Goal: Information Seeking & Learning: Learn about a topic

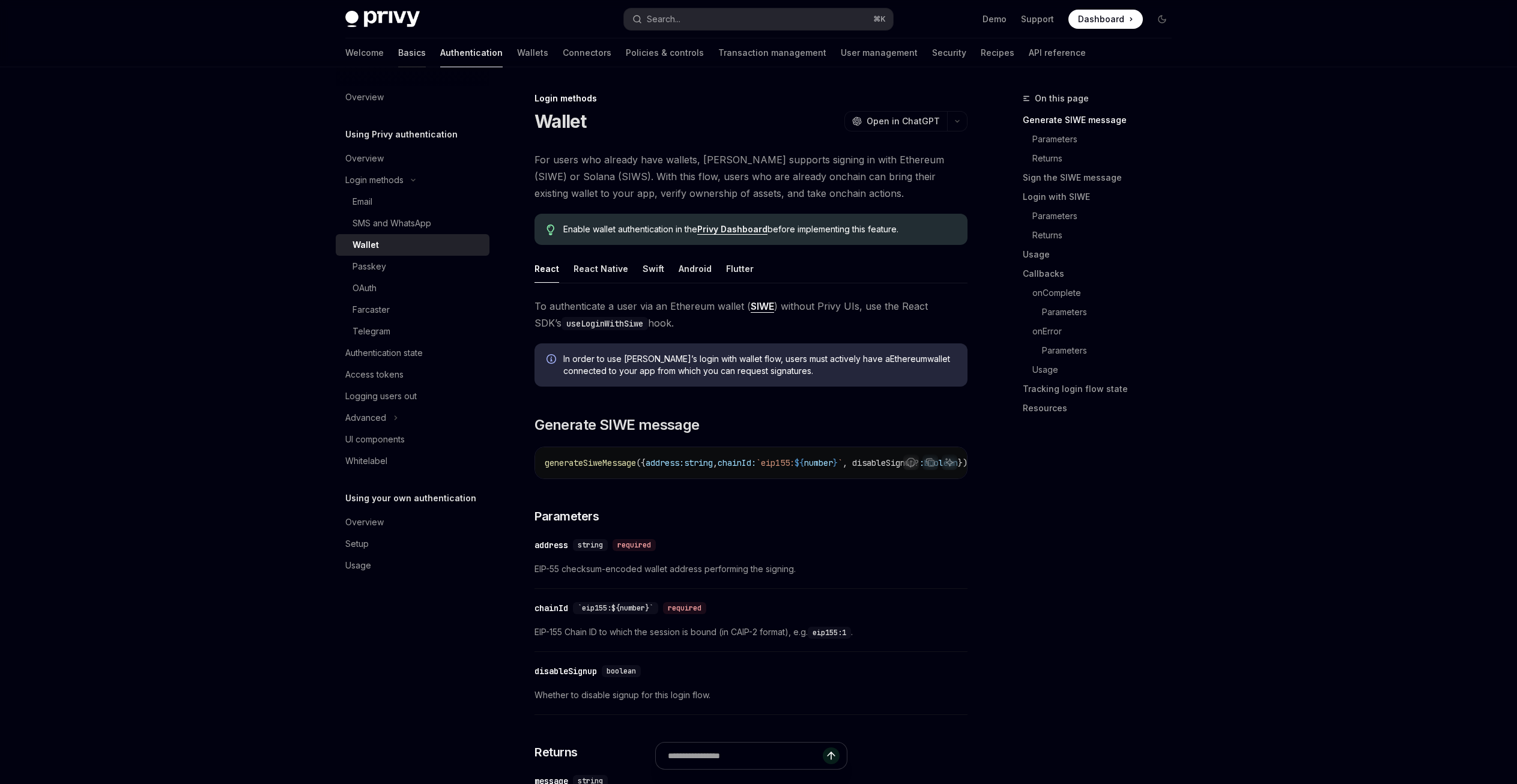
click at [399, 59] on link "Basics" at bounding box center [412, 53] width 28 height 29
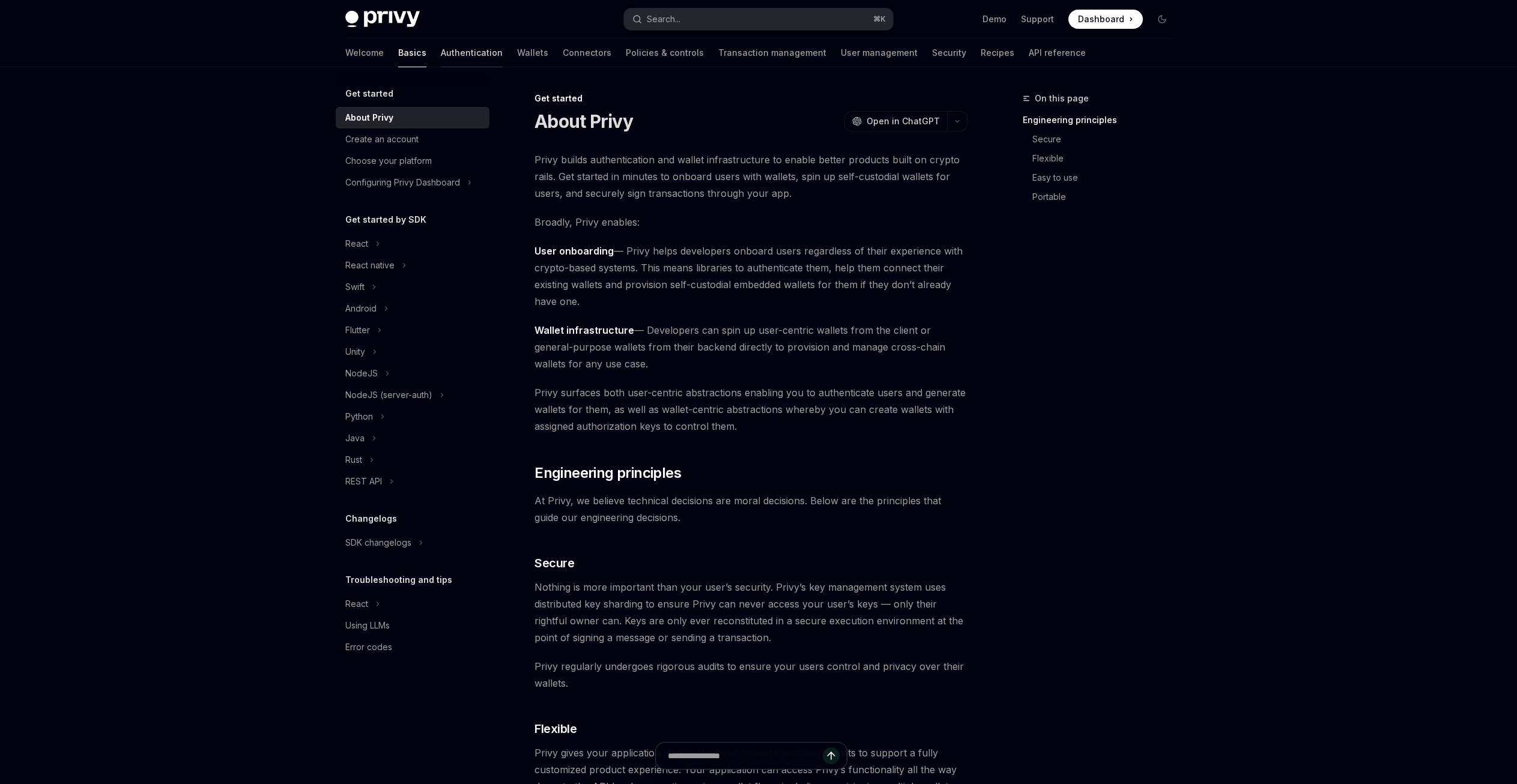
click at [441, 57] on link "Authentication" at bounding box center [472, 53] width 62 height 29
click at [373, 25] on img at bounding box center [382, 20] width 75 height 17
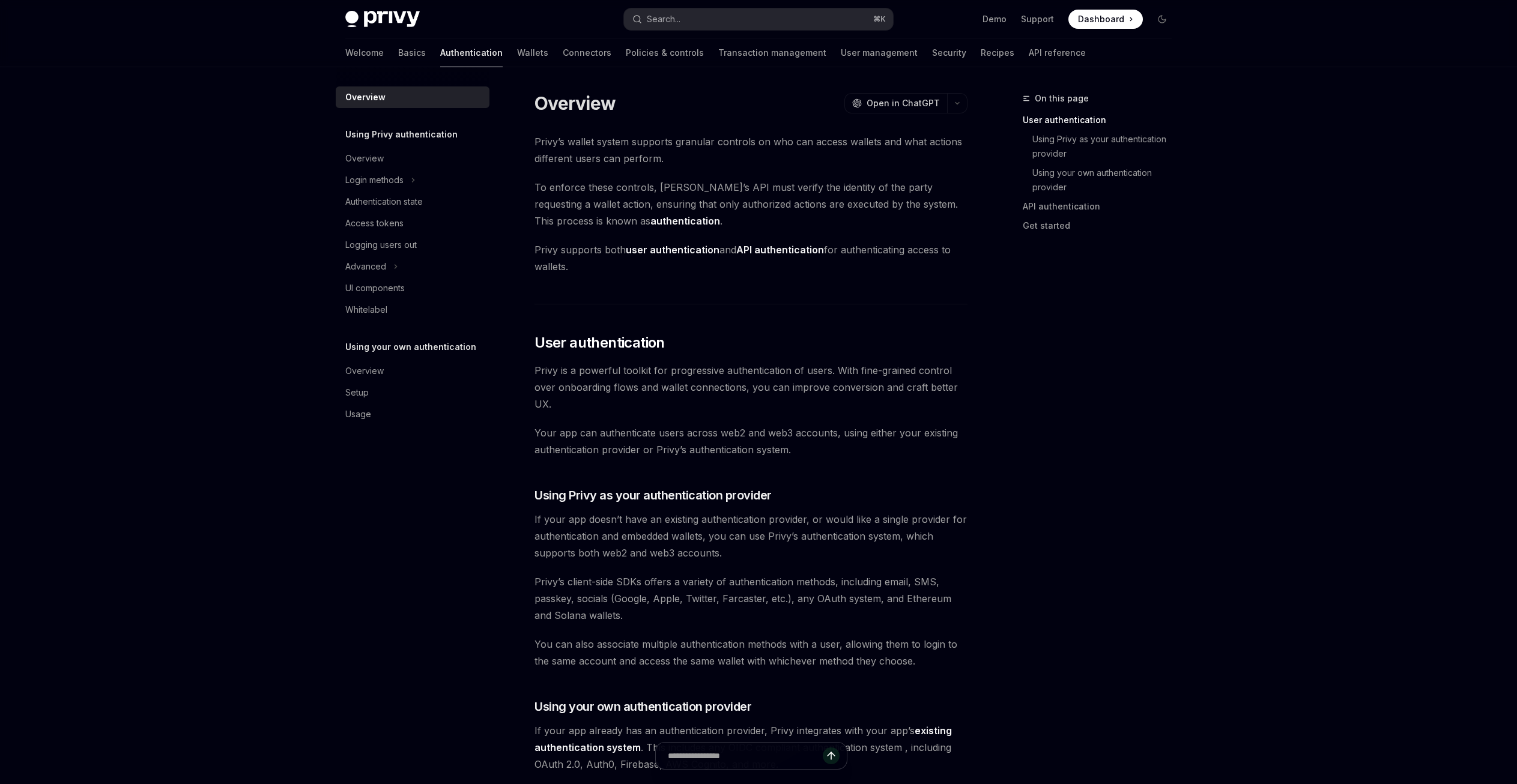
click at [359, 20] on img at bounding box center [382, 20] width 75 height 17
type textarea "*"
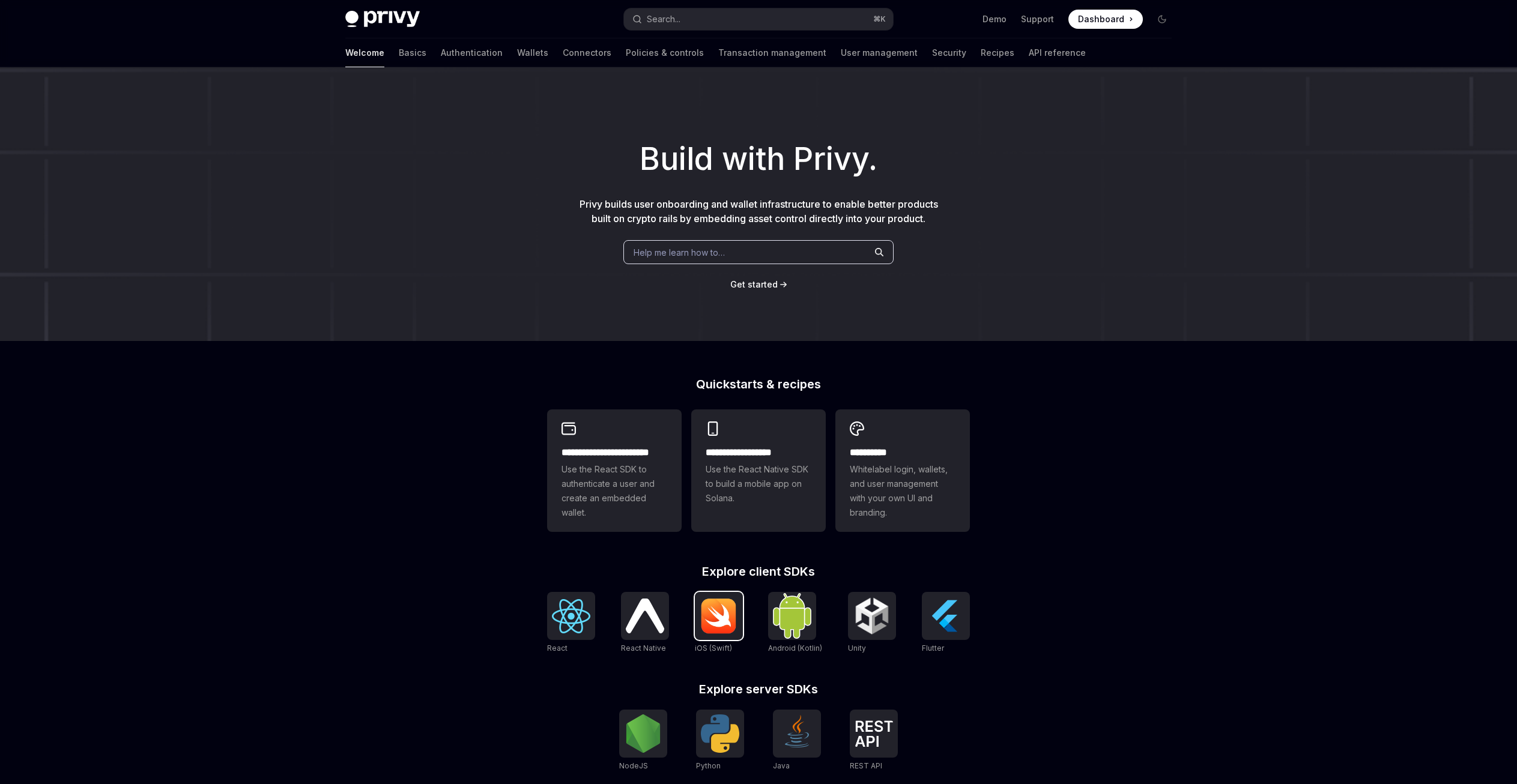
click at [709, 618] on img at bounding box center [718, 616] width 38 height 36
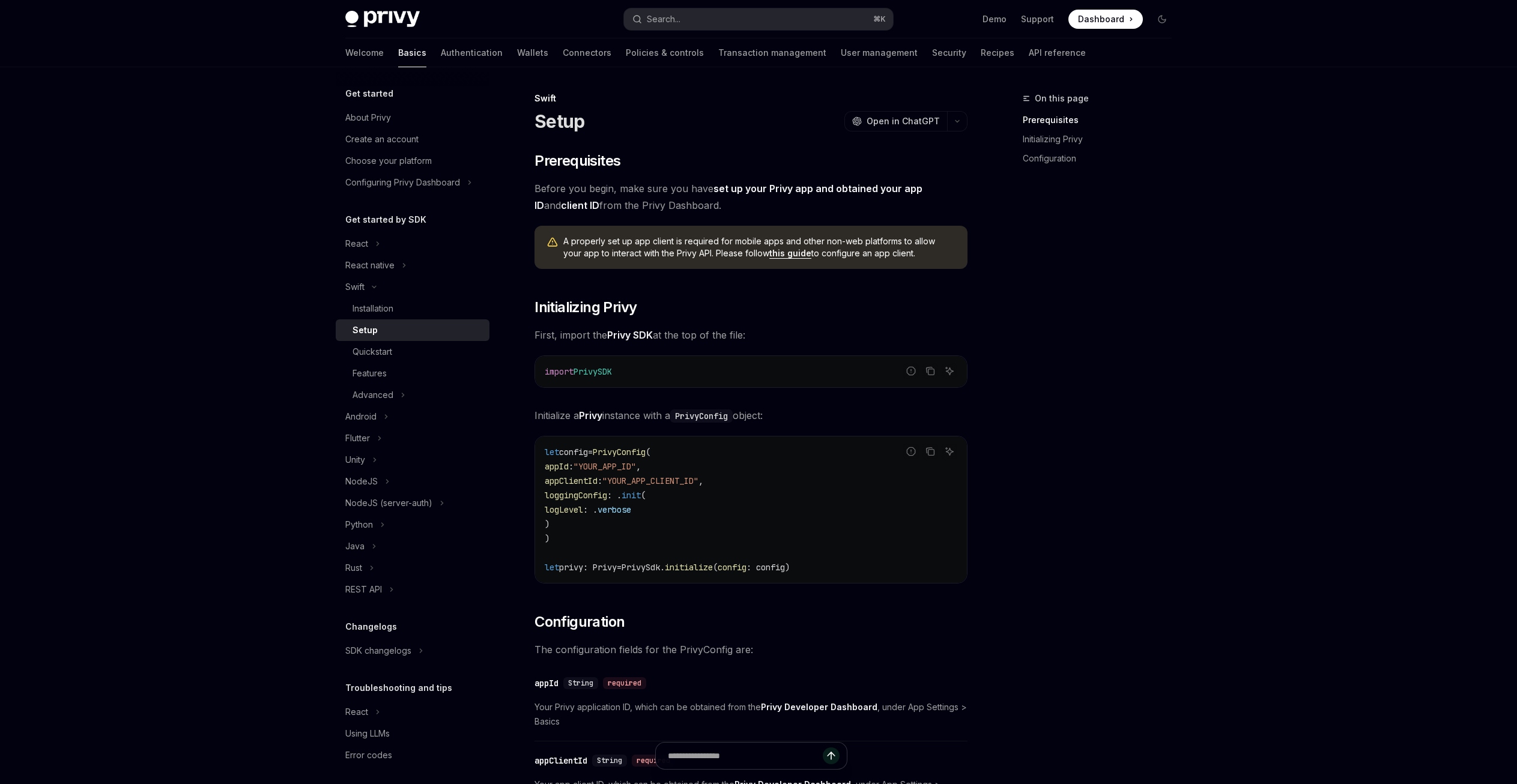
click at [339, 21] on div "Privy Docs home page Search... ⌘ K Demo Support Dashboard Dashboard Search..." at bounding box center [758, 19] width 884 height 38
click at [404, 327] on div "Setup" at bounding box center [417, 330] width 130 height 14
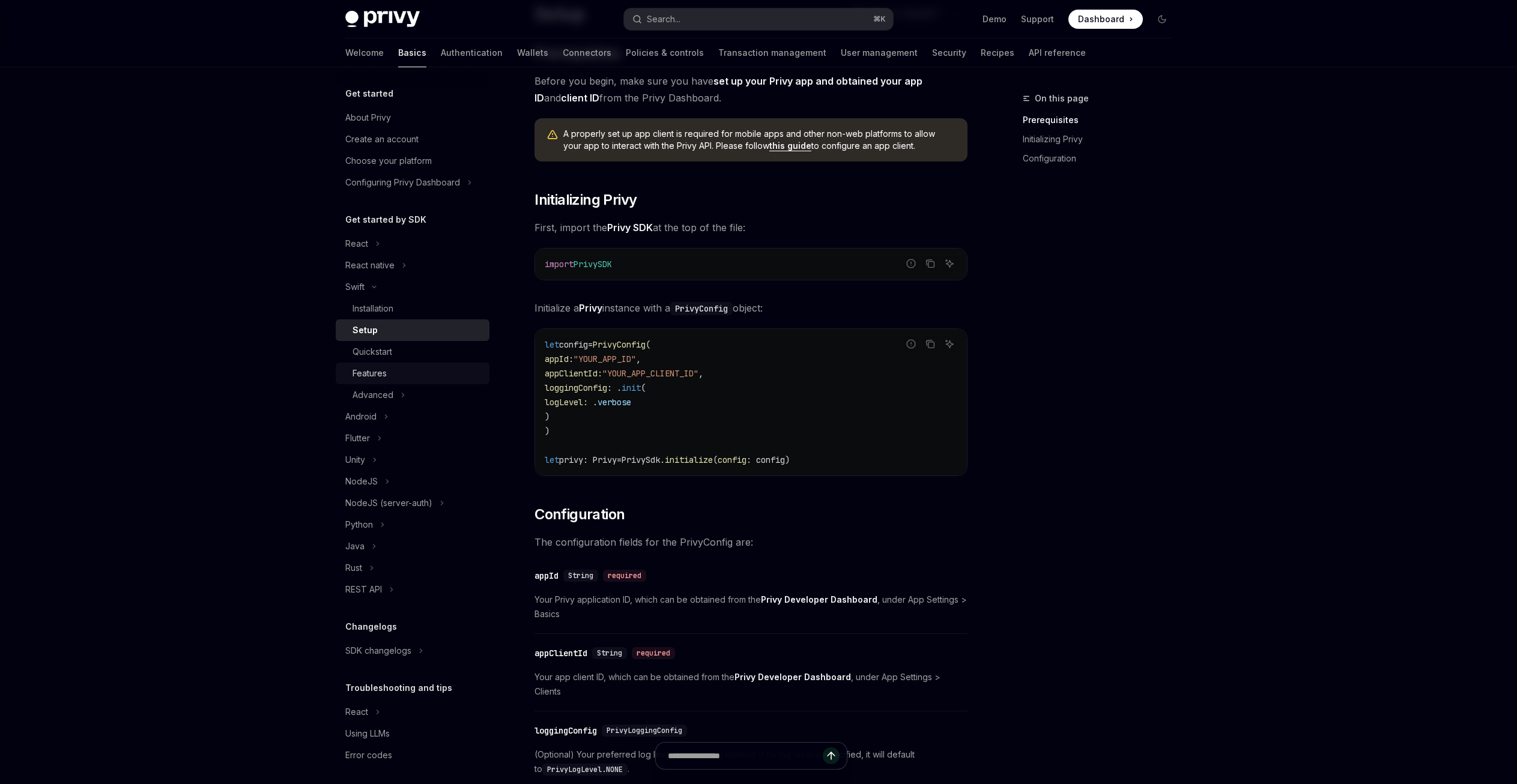
click at [395, 369] on div "Features" at bounding box center [417, 373] width 130 height 14
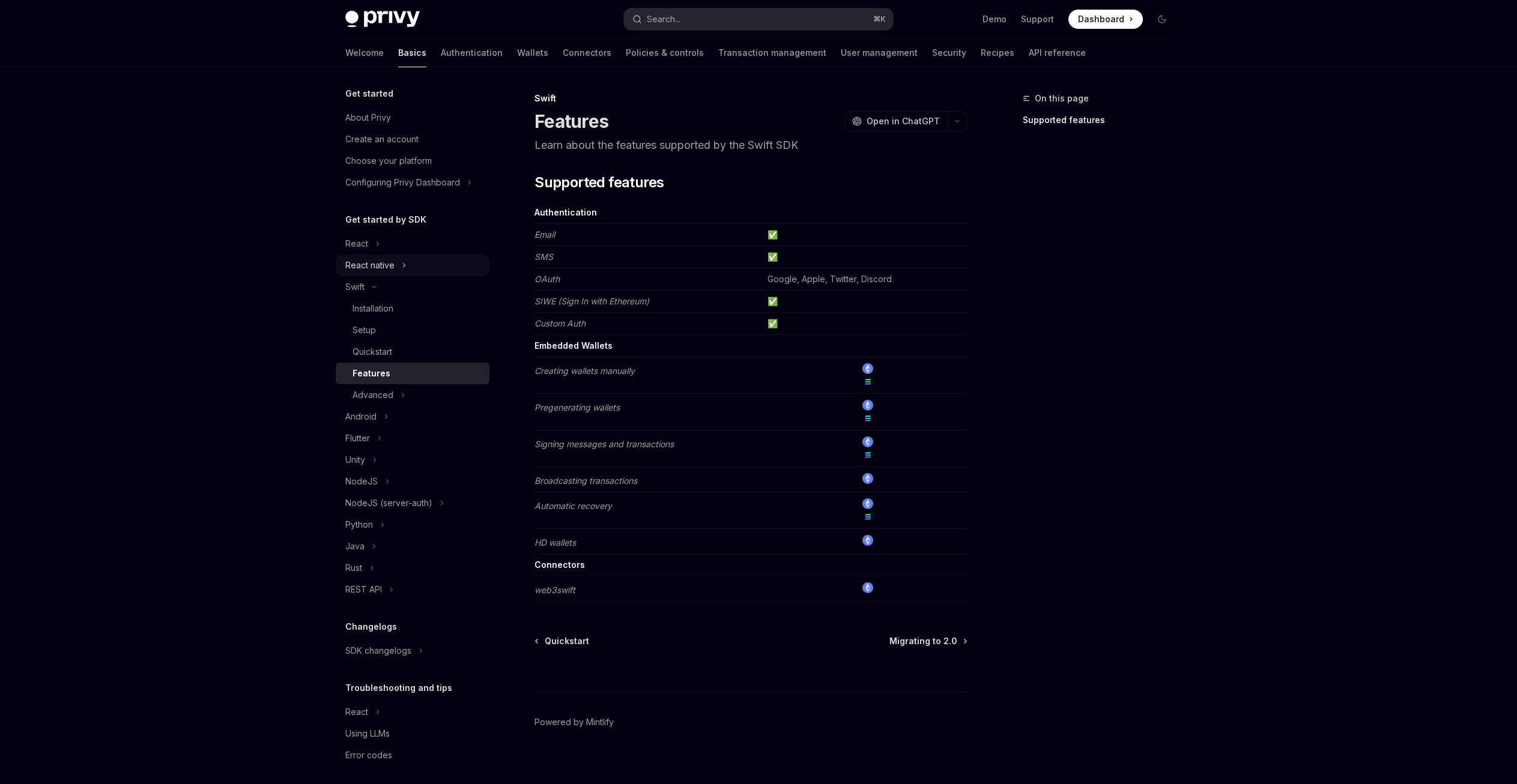
click at [406, 262] on icon "Toggle React native section" at bounding box center [405, 265] width 5 height 14
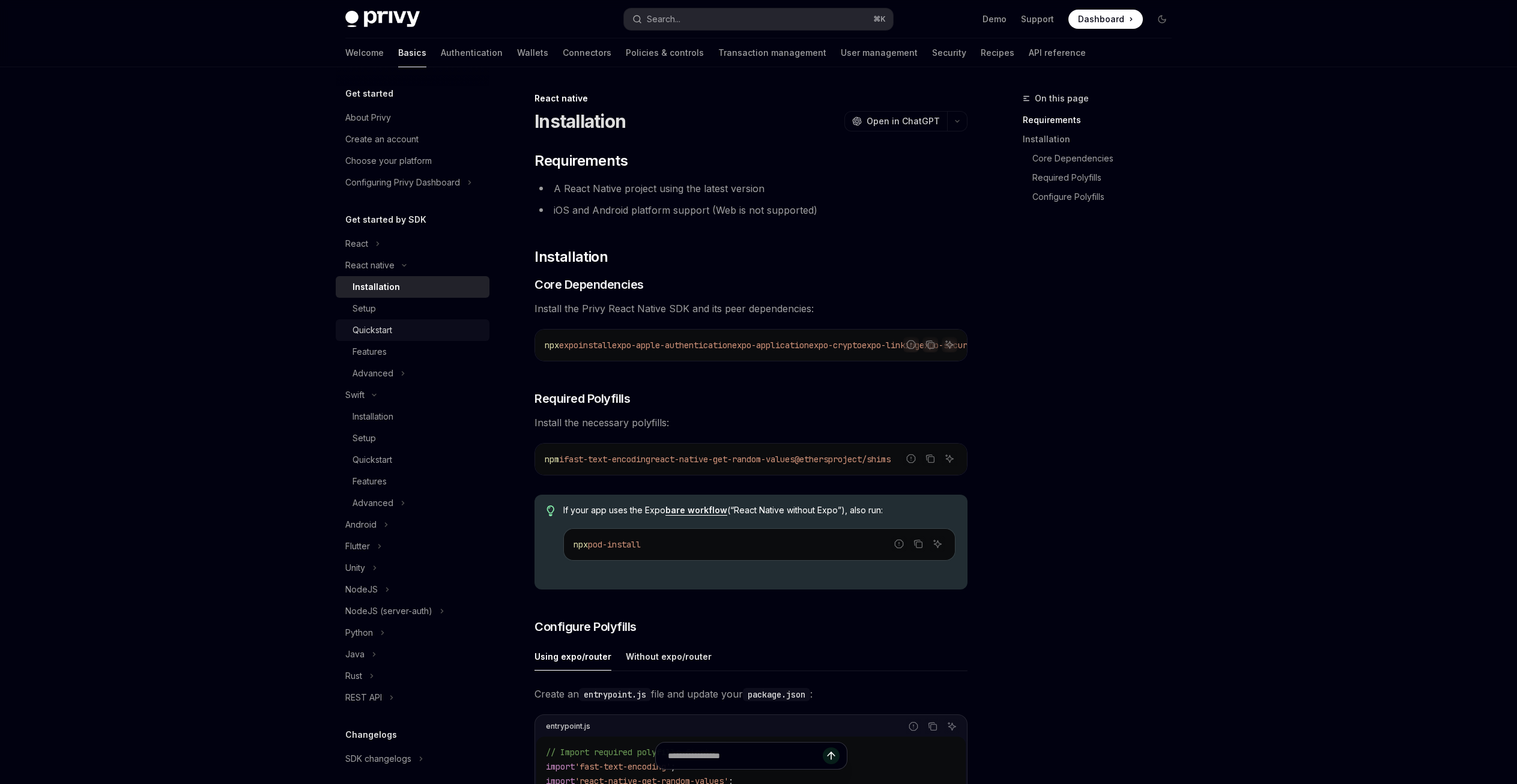
click at [406, 337] on div "Quickstart" at bounding box center [417, 330] width 130 height 14
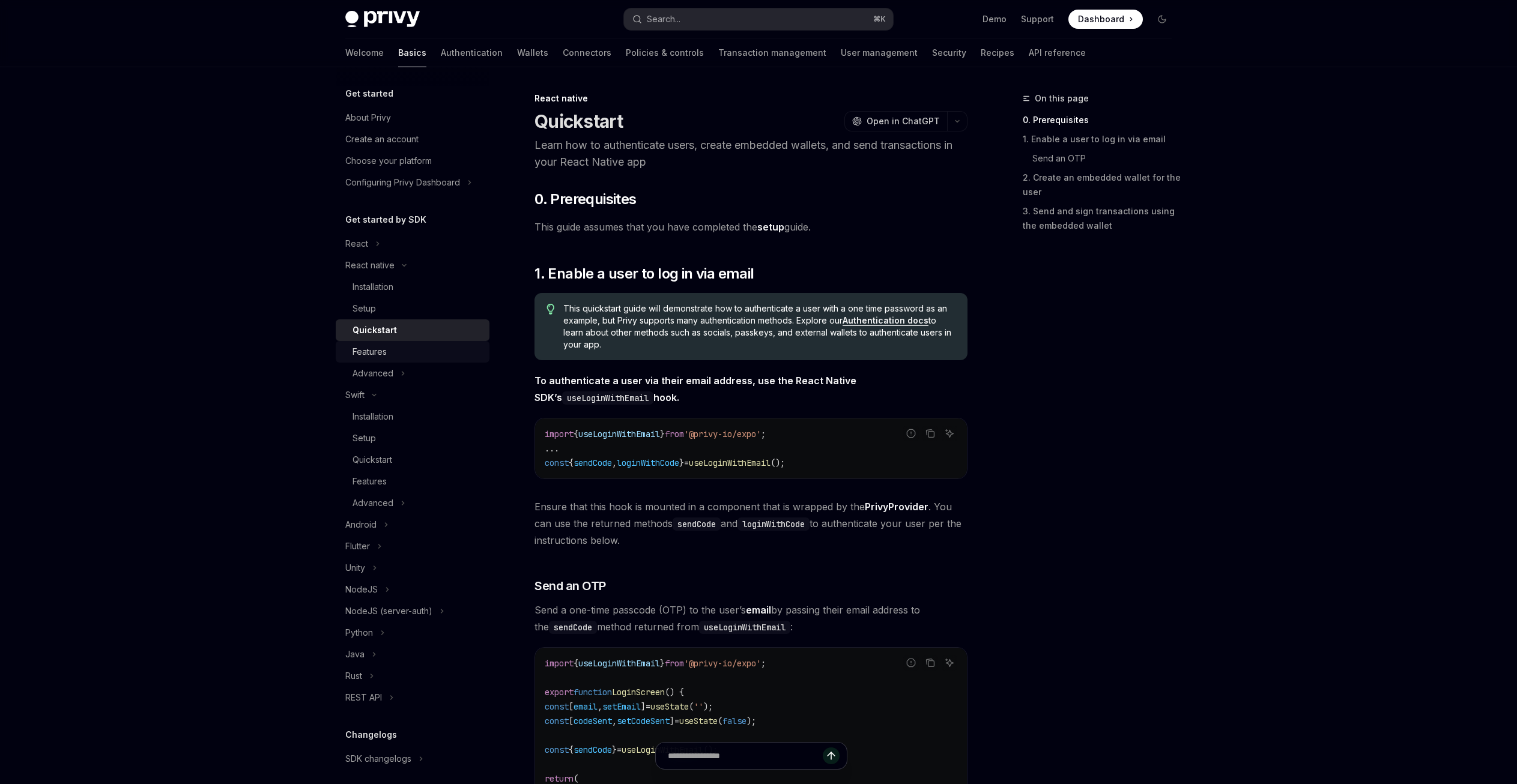
click at [402, 349] on div "Features" at bounding box center [417, 352] width 130 height 14
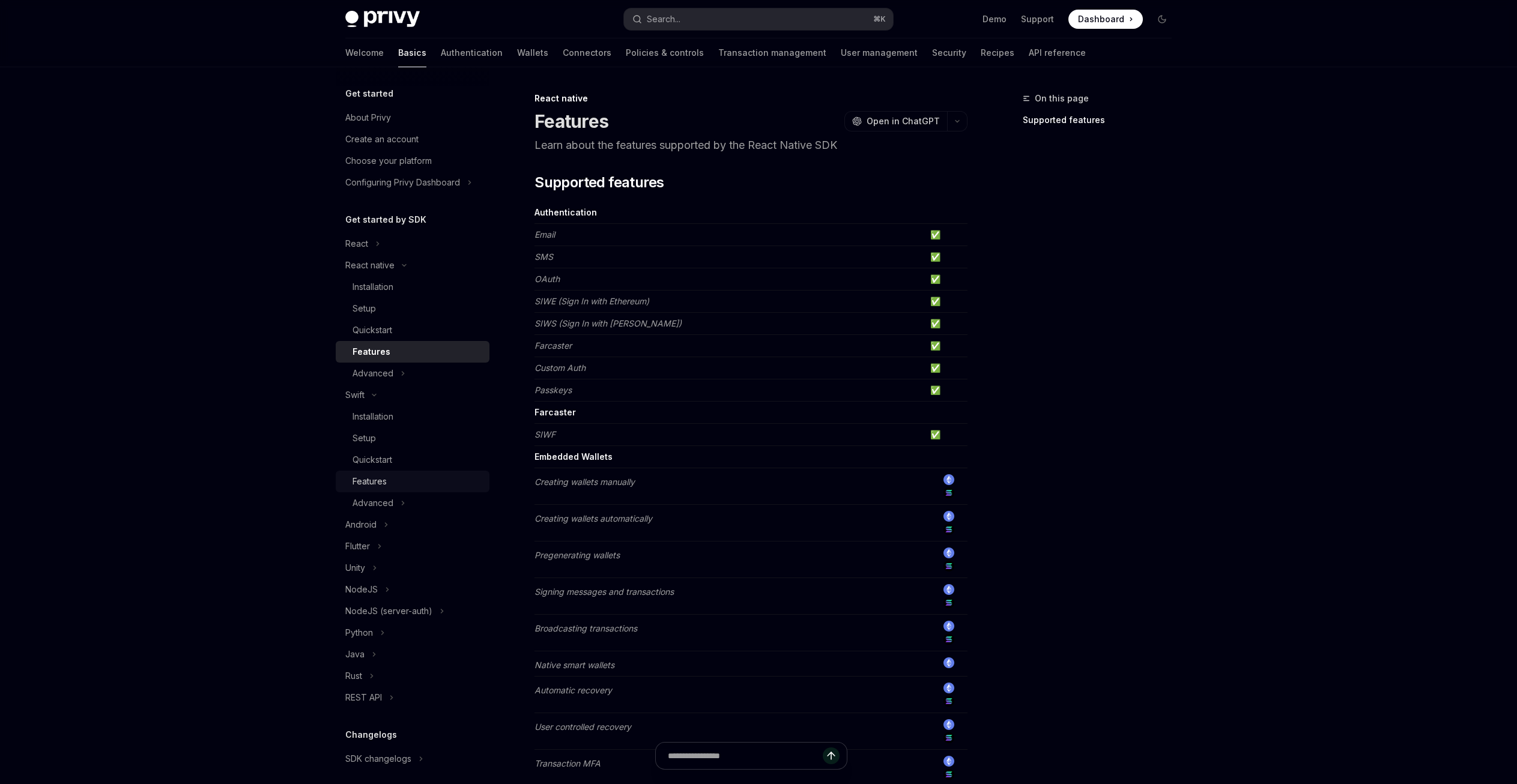
click at [403, 477] on div "Features" at bounding box center [417, 481] width 130 height 14
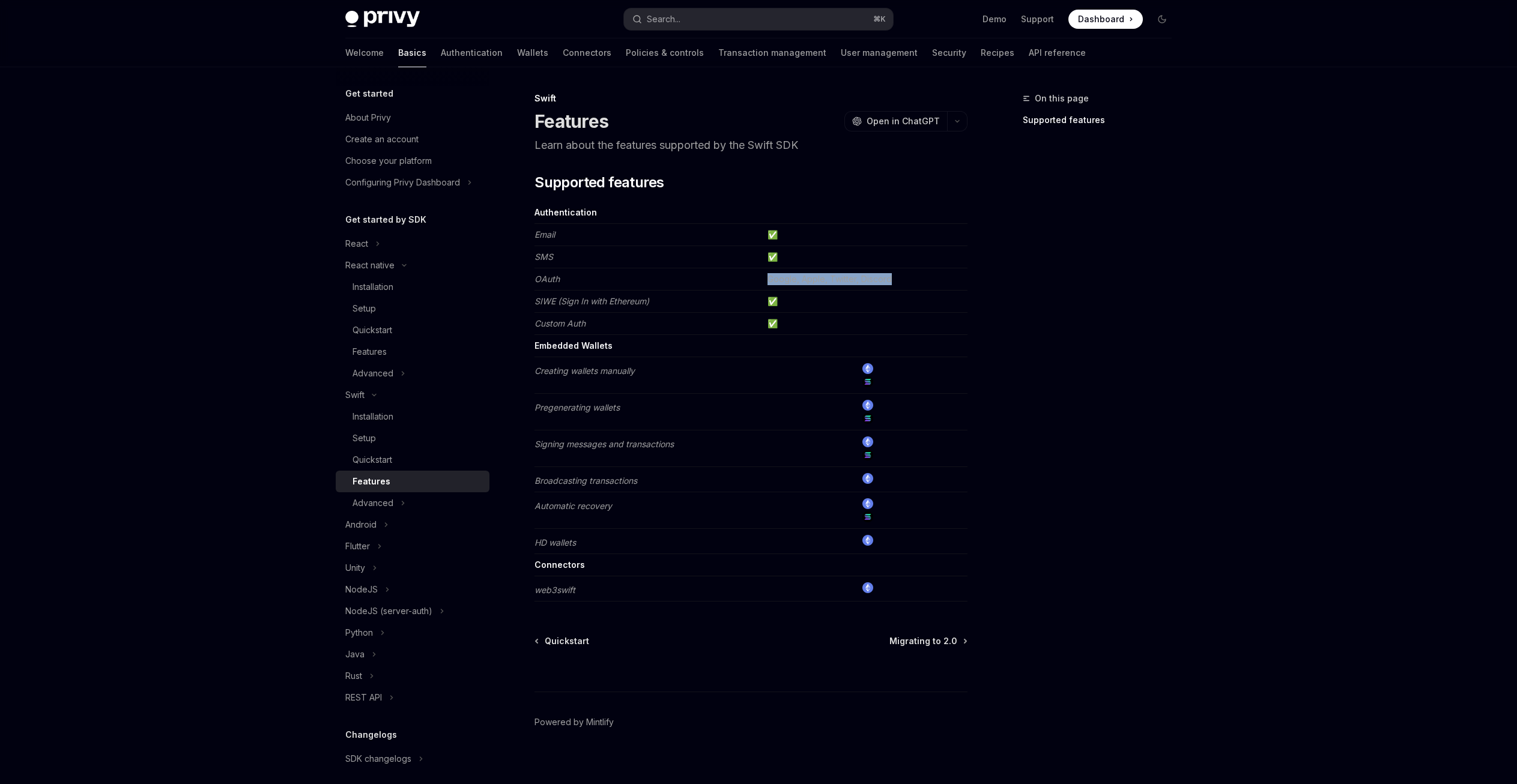
drag, startPoint x: 919, startPoint y: 284, endPoint x: 778, endPoint y: 272, distance: 141.5
click at [778, 272] on td "Google, Apple, Twitter, Discord" at bounding box center [865, 279] width 205 height 22
click at [669, 275] on td "OAuth" at bounding box center [648, 279] width 229 height 22
drag, startPoint x: 785, startPoint y: 222, endPoint x: 773, endPoint y: 240, distance: 21.6
click at [781, 229] on tbody "Authentication Email ✅ SMS ✅ OAuth Google, Apple, Twitter, Discord SIWE (Sign I…" at bounding box center [751, 401] width 433 height 400
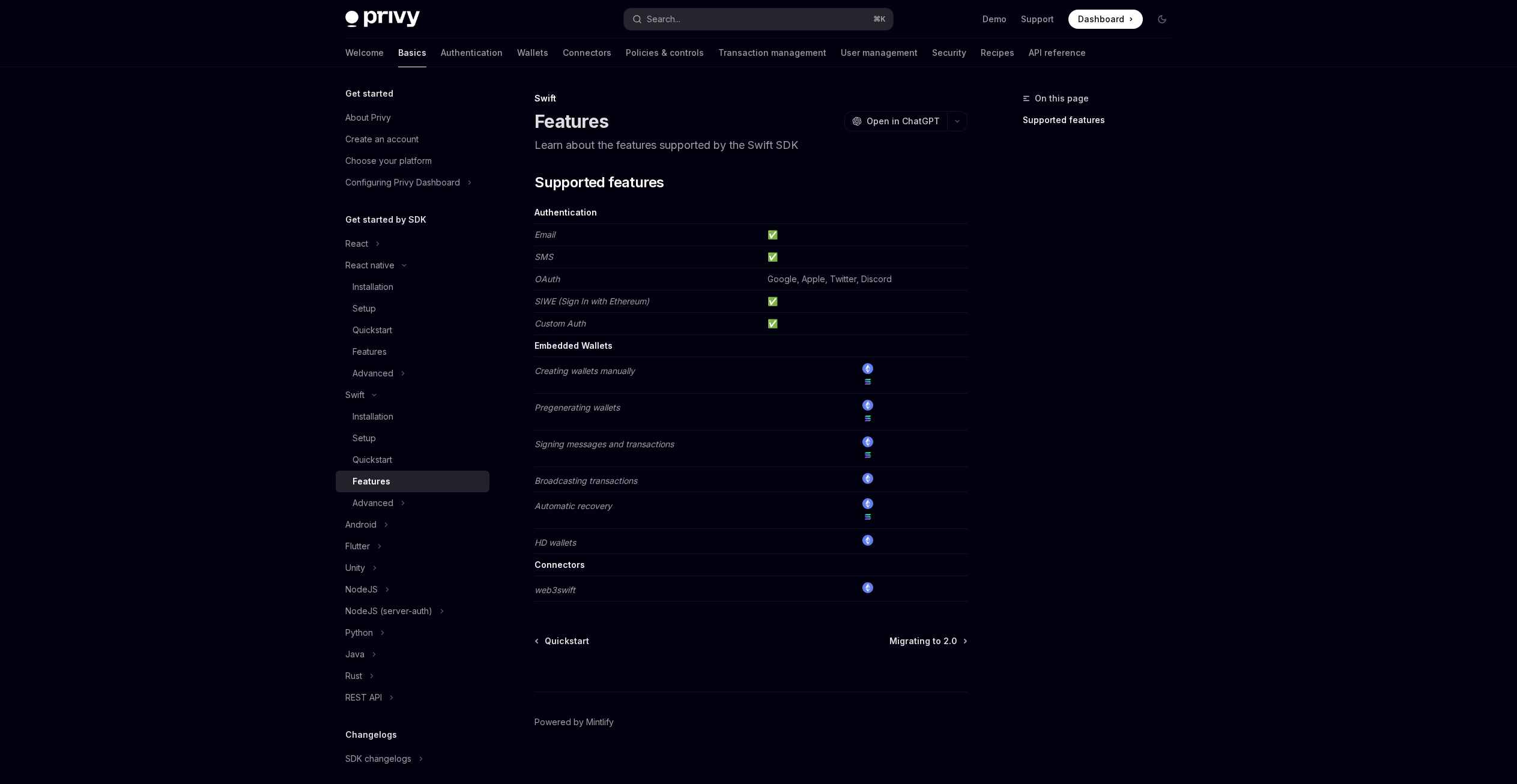
click at [761, 250] on td "SMS" at bounding box center [648, 257] width 229 height 22
drag, startPoint x: 560, startPoint y: 272, endPoint x: 533, endPoint y: 232, distance: 48.3
click at [533, 232] on div "Swift Features OpenAI Open in ChatGPT Learn about the features supported by the…" at bounding box center [638, 443] width 663 height 704
copy div "Authentication Email ✅ SMS ✅ OAuth"
click at [728, 274] on td "OAuth" at bounding box center [648, 279] width 229 height 22
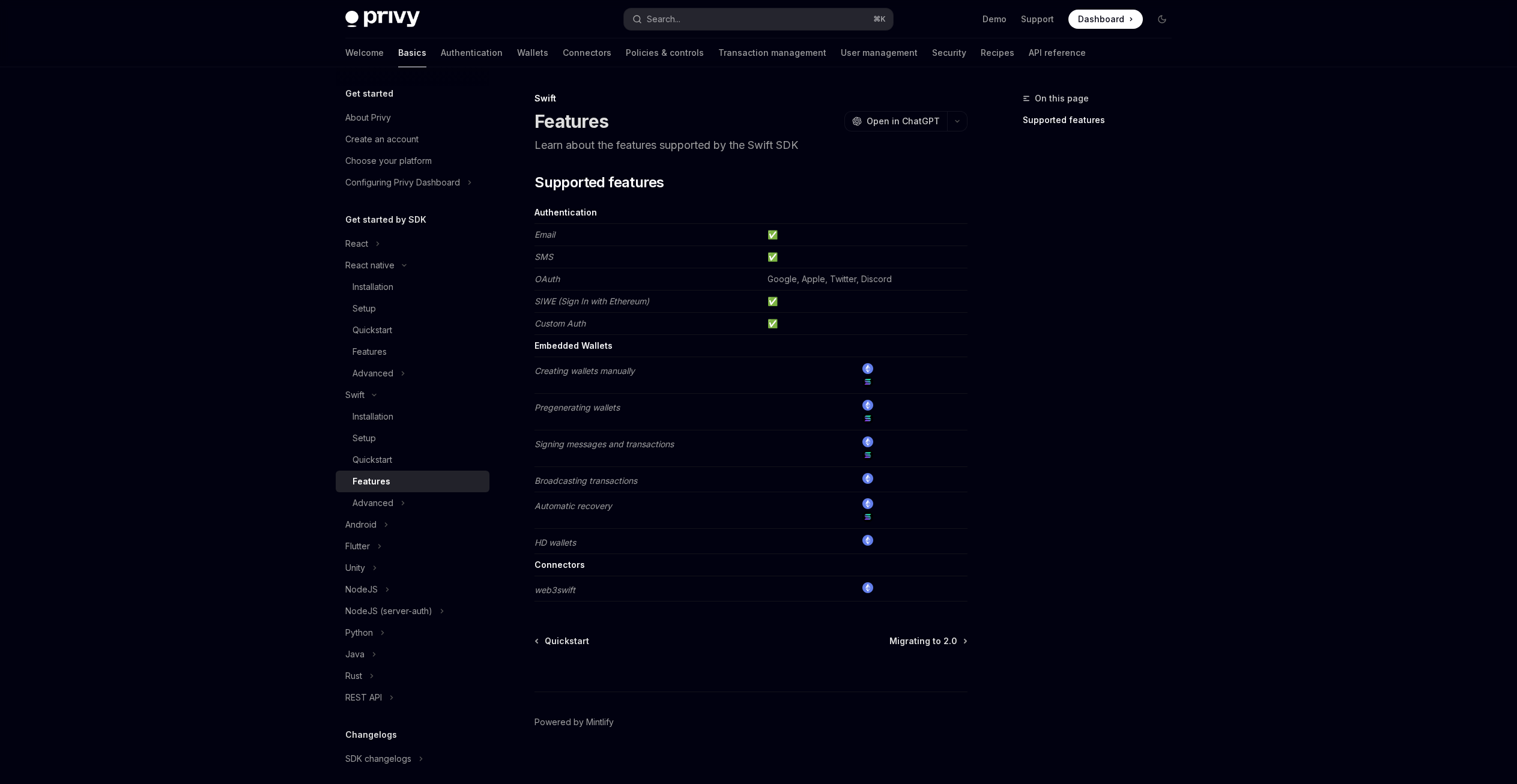
click at [808, 310] on td "✅" at bounding box center [865, 302] width 205 height 22
click at [390, 456] on div "Quickstart" at bounding box center [372, 460] width 40 height 14
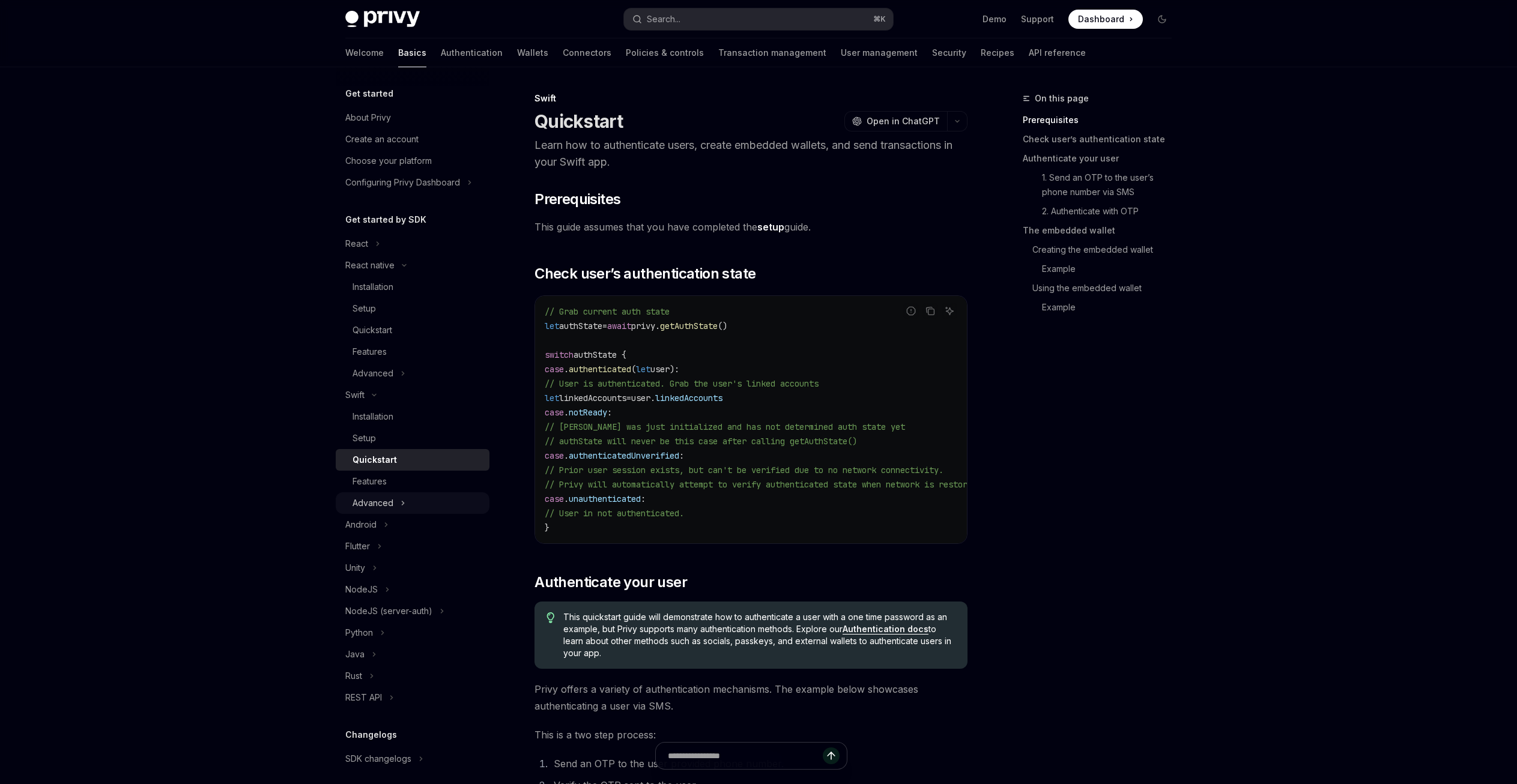
click at [399, 501] on button "Advanced" at bounding box center [412, 503] width 154 height 21
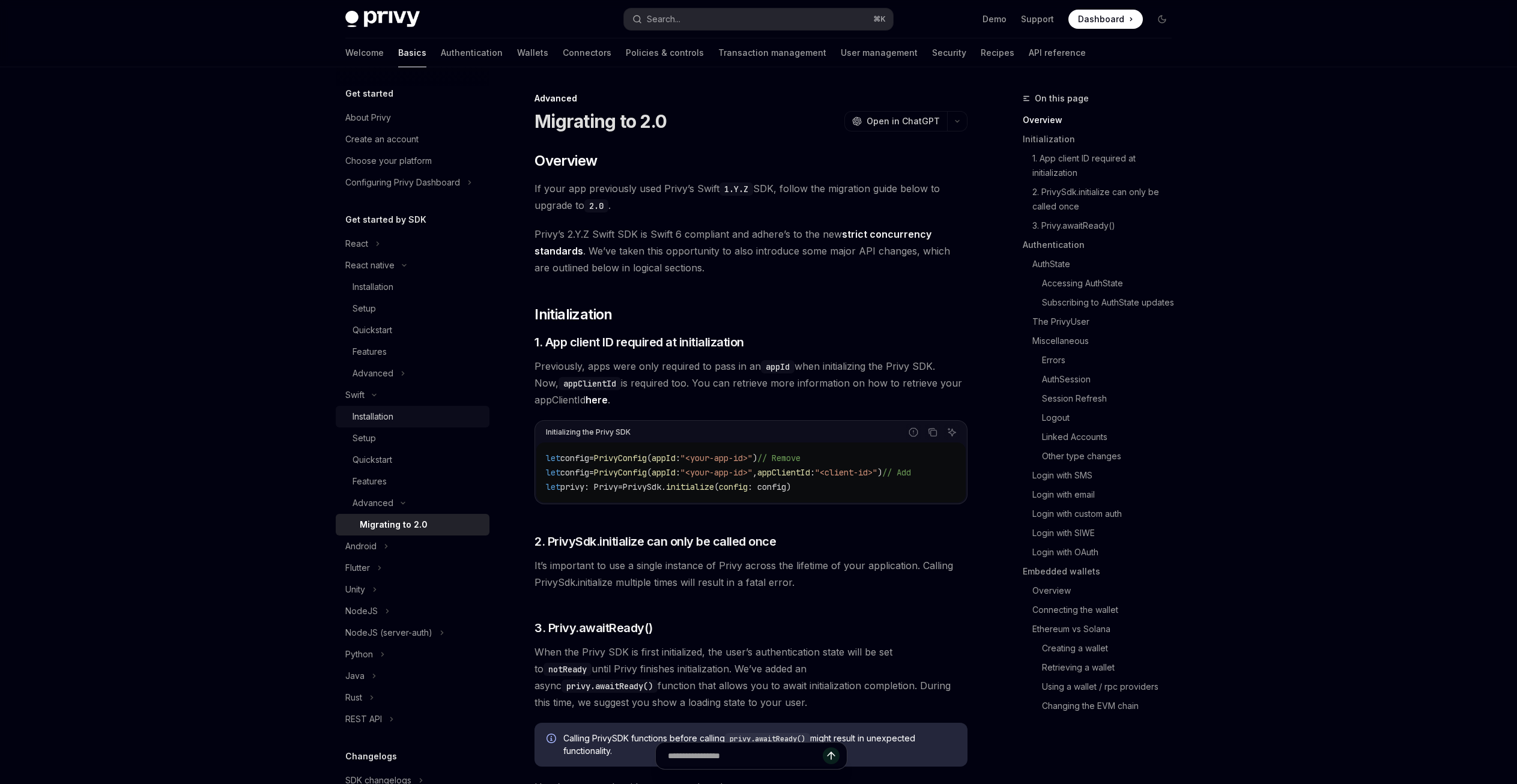
click at [393, 417] on div "Installation" at bounding box center [373, 416] width 41 height 14
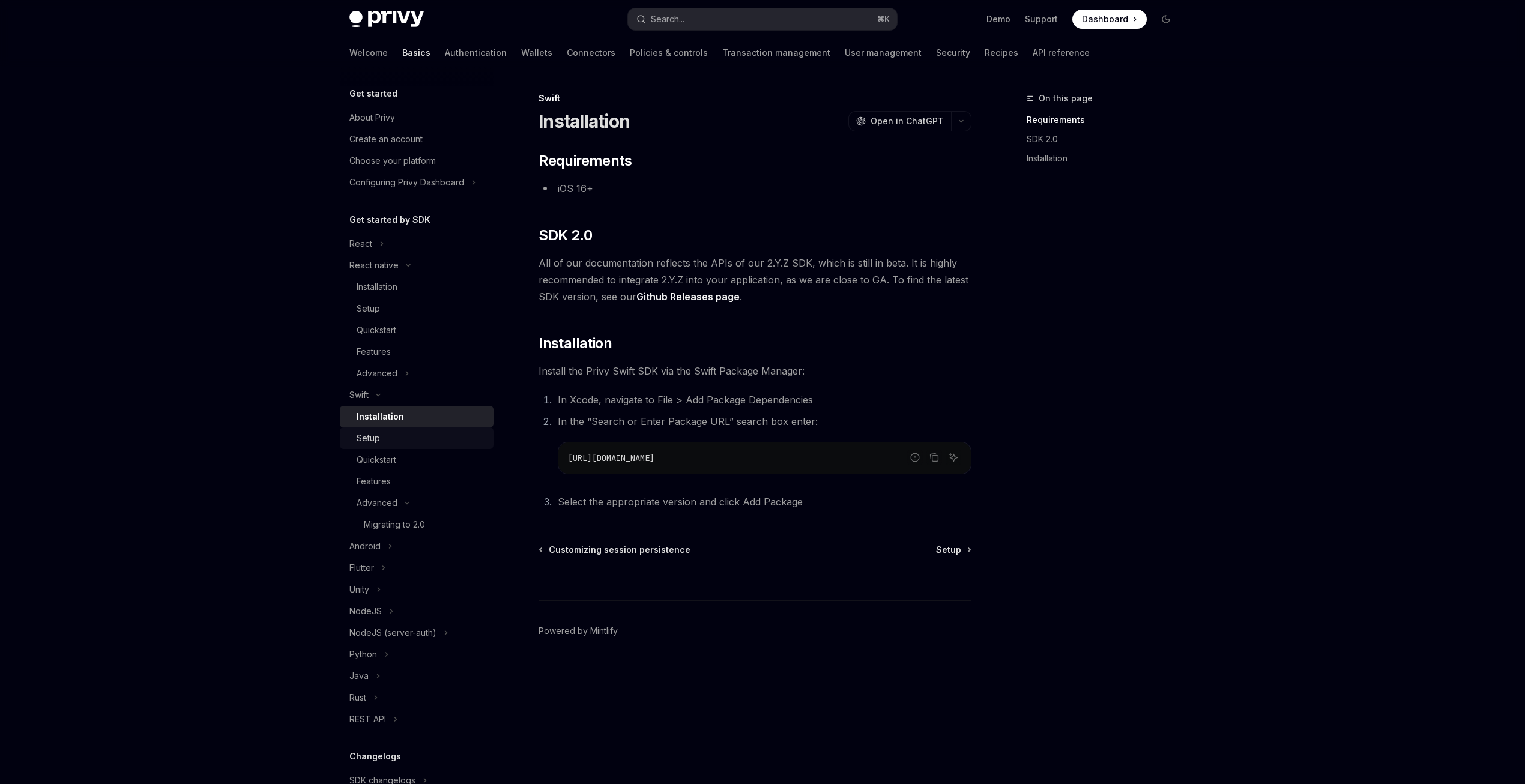
click at [393, 446] on link "Setup" at bounding box center [416, 437] width 154 height 21
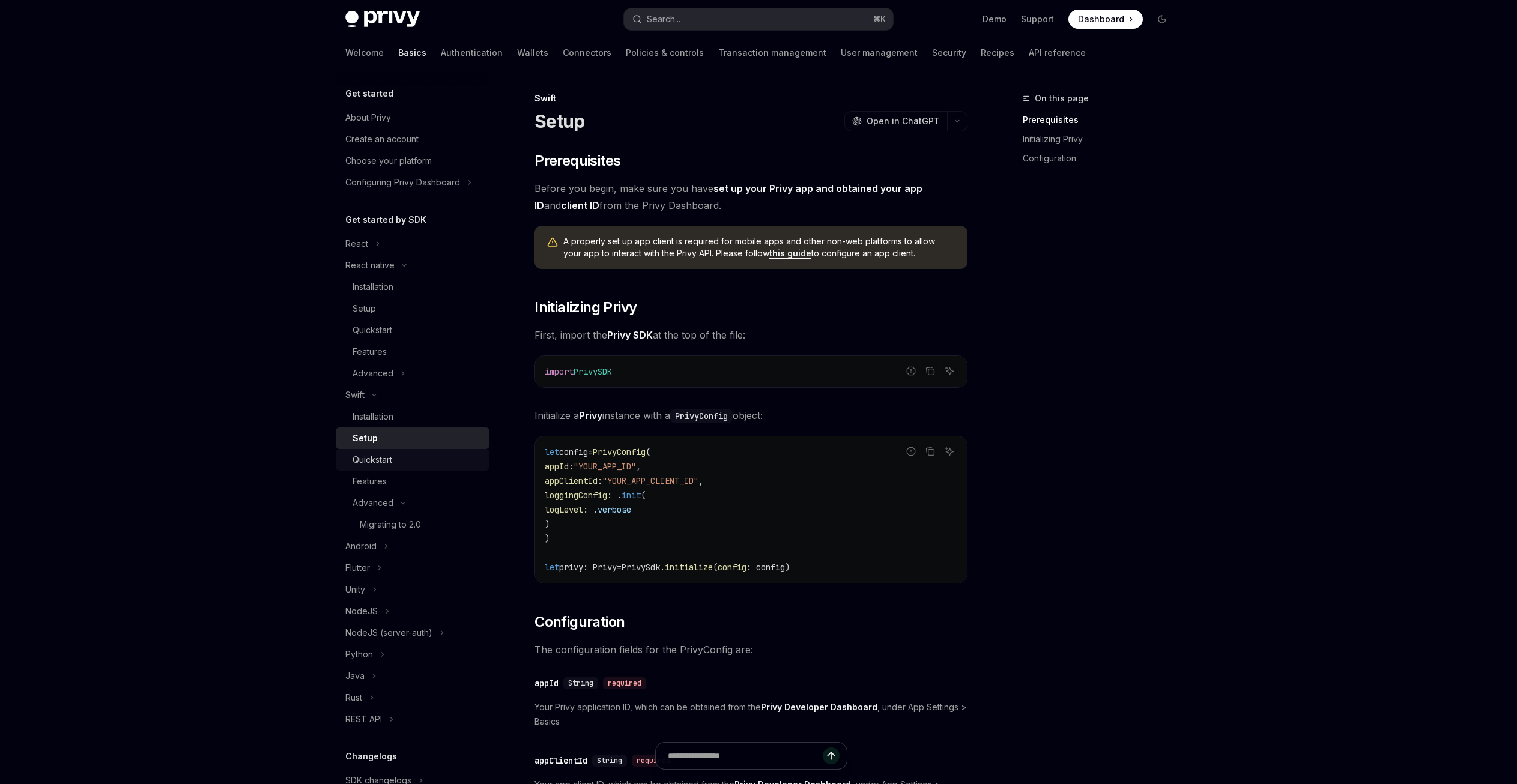
click at [413, 464] on div "Quickstart" at bounding box center [417, 460] width 130 height 14
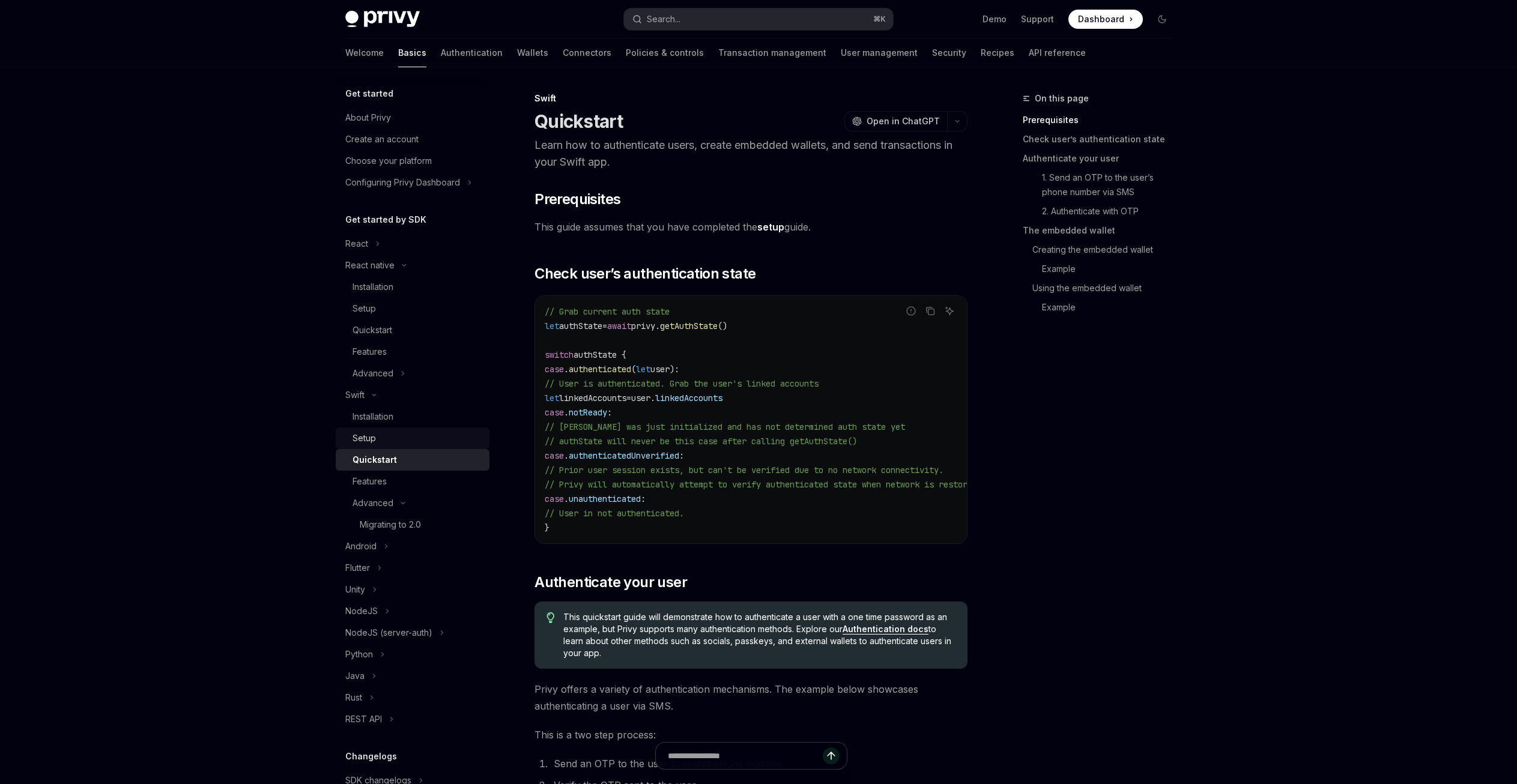
click at [406, 448] on link "Setup" at bounding box center [412, 437] width 154 height 21
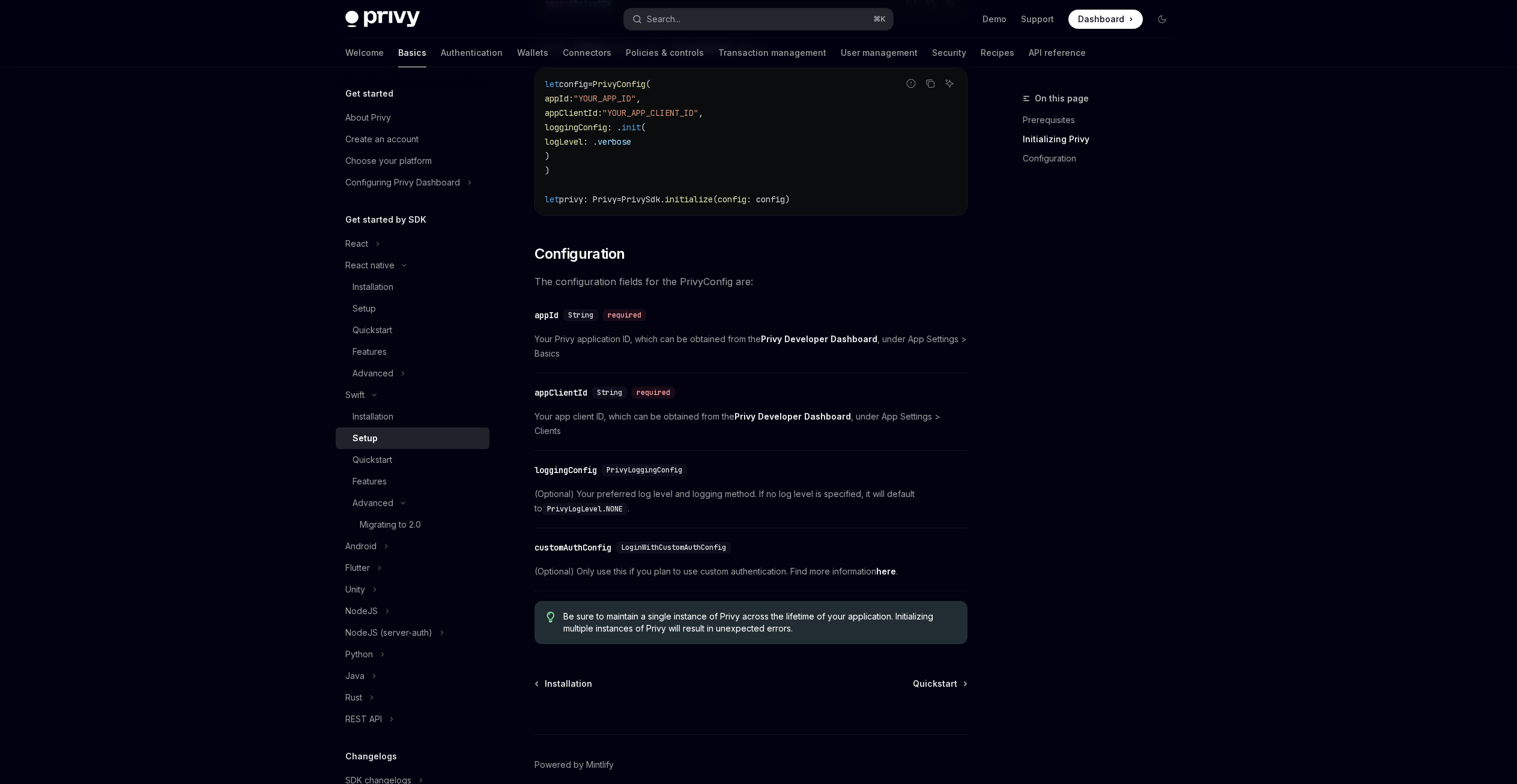
scroll to position [370, 0]
click at [937, 675] on span "Quickstart" at bounding box center [935, 681] width 44 height 12
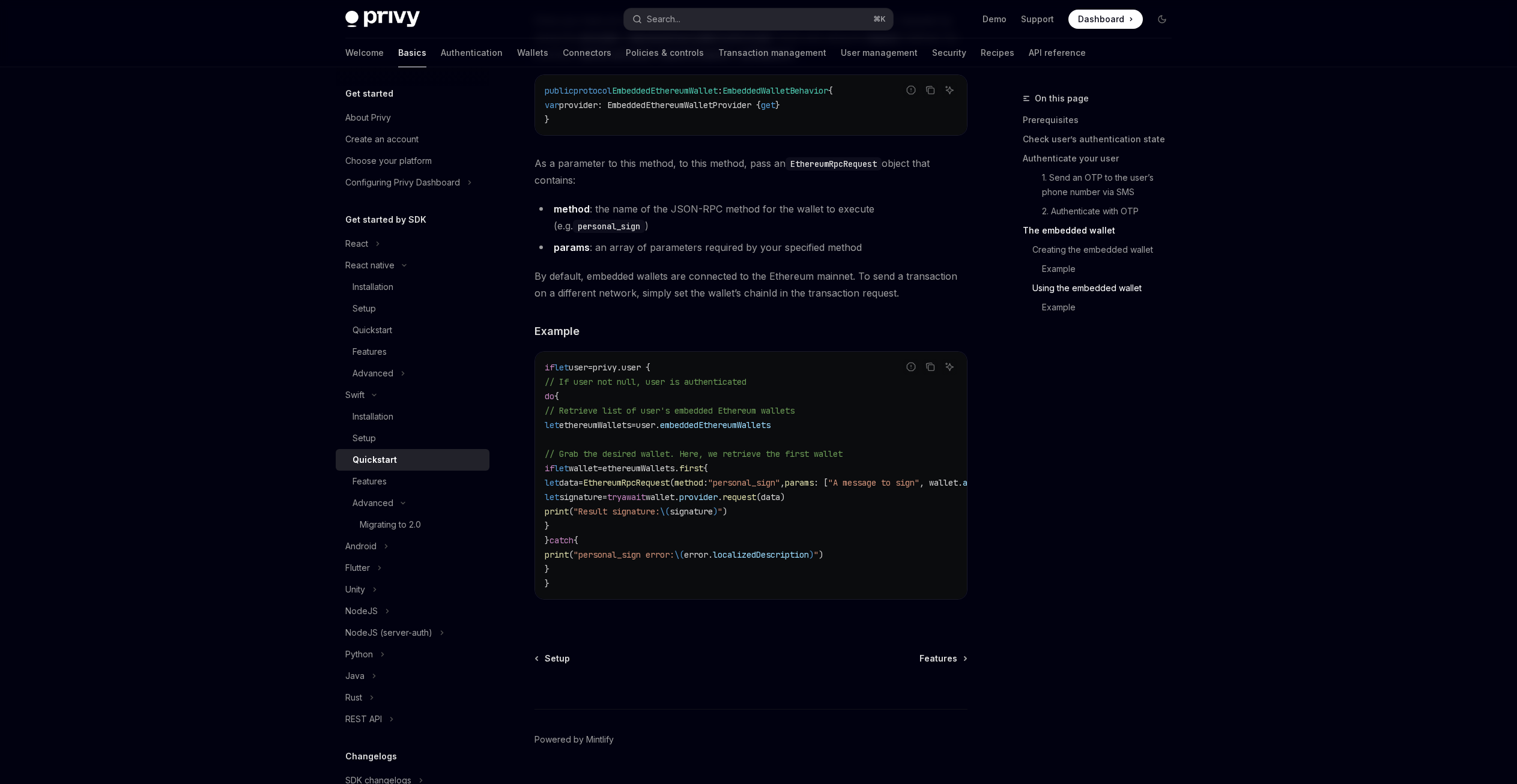
scroll to position [2248, 0]
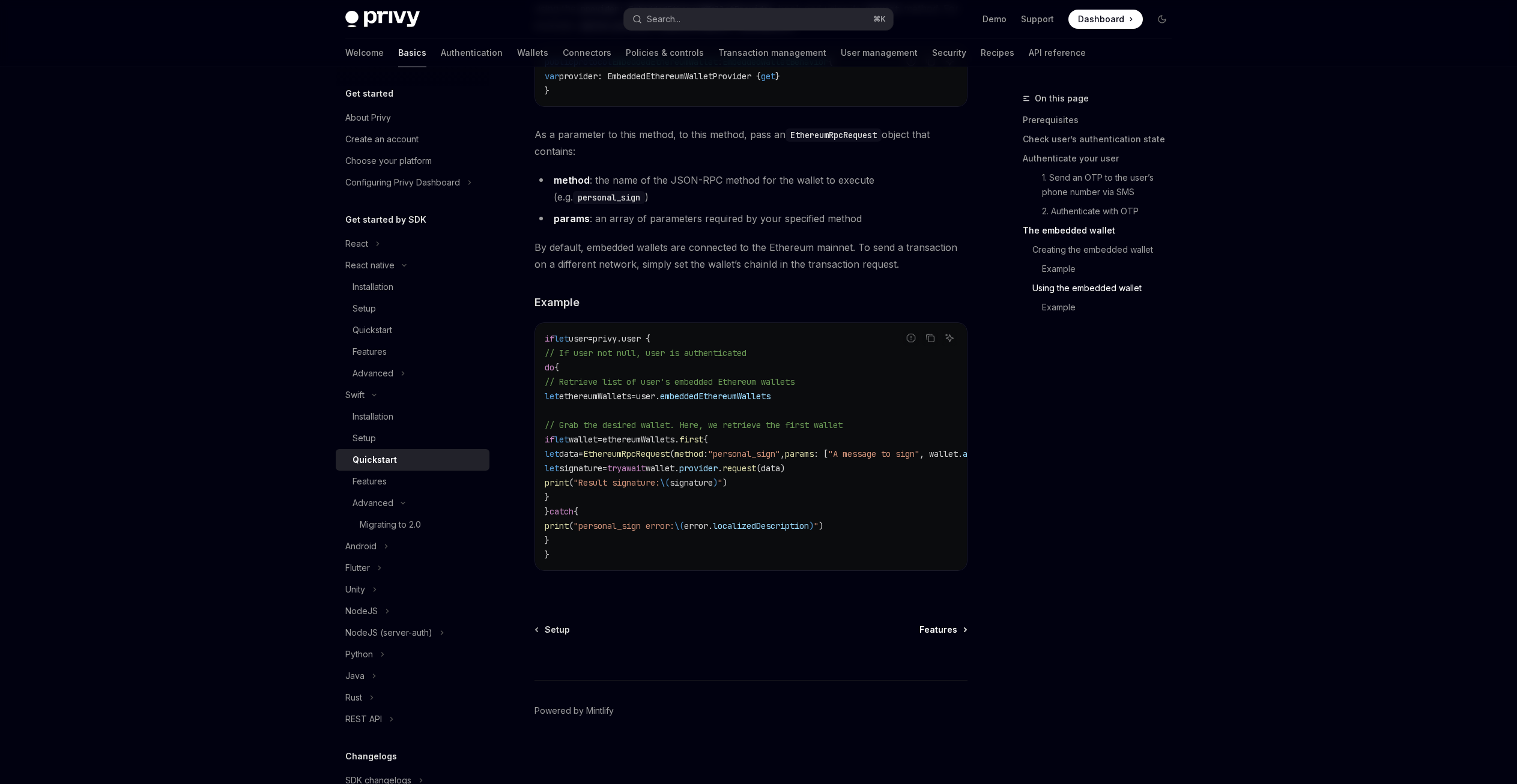
click at [942, 631] on span "Features" at bounding box center [938, 629] width 38 height 12
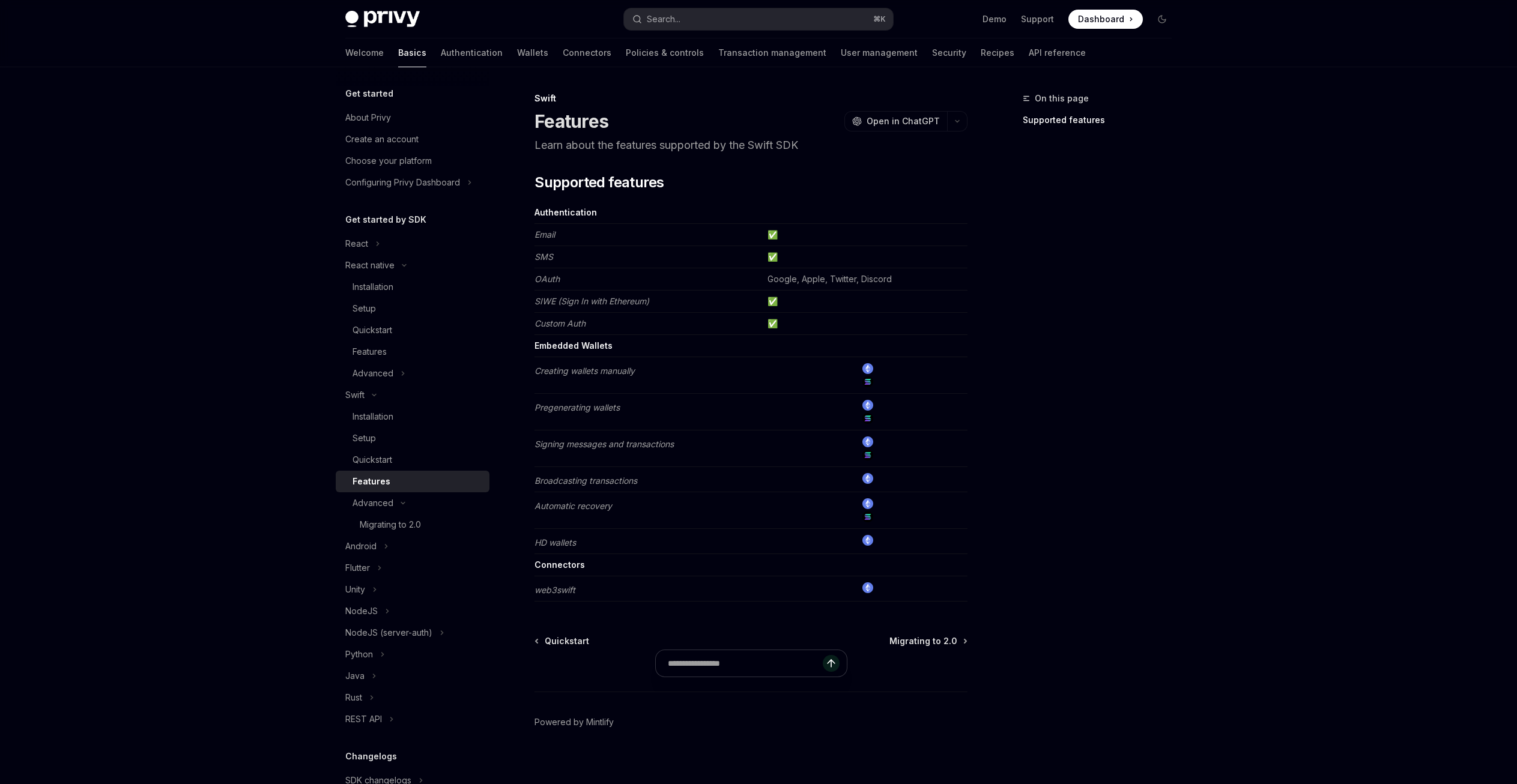
type textarea "*"
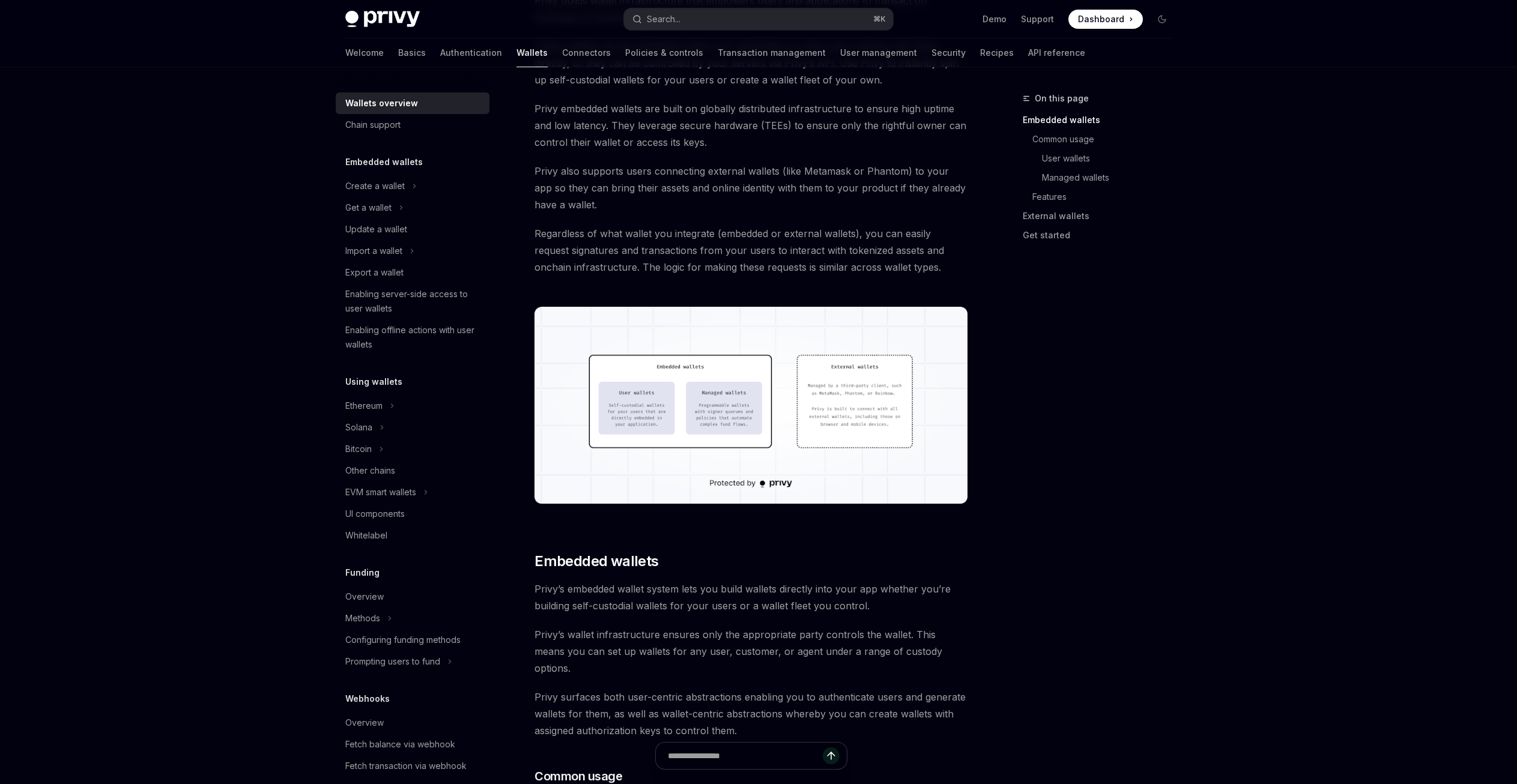
scroll to position [159, 0]
